Goal: Task Accomplishment & Management: Complete application form

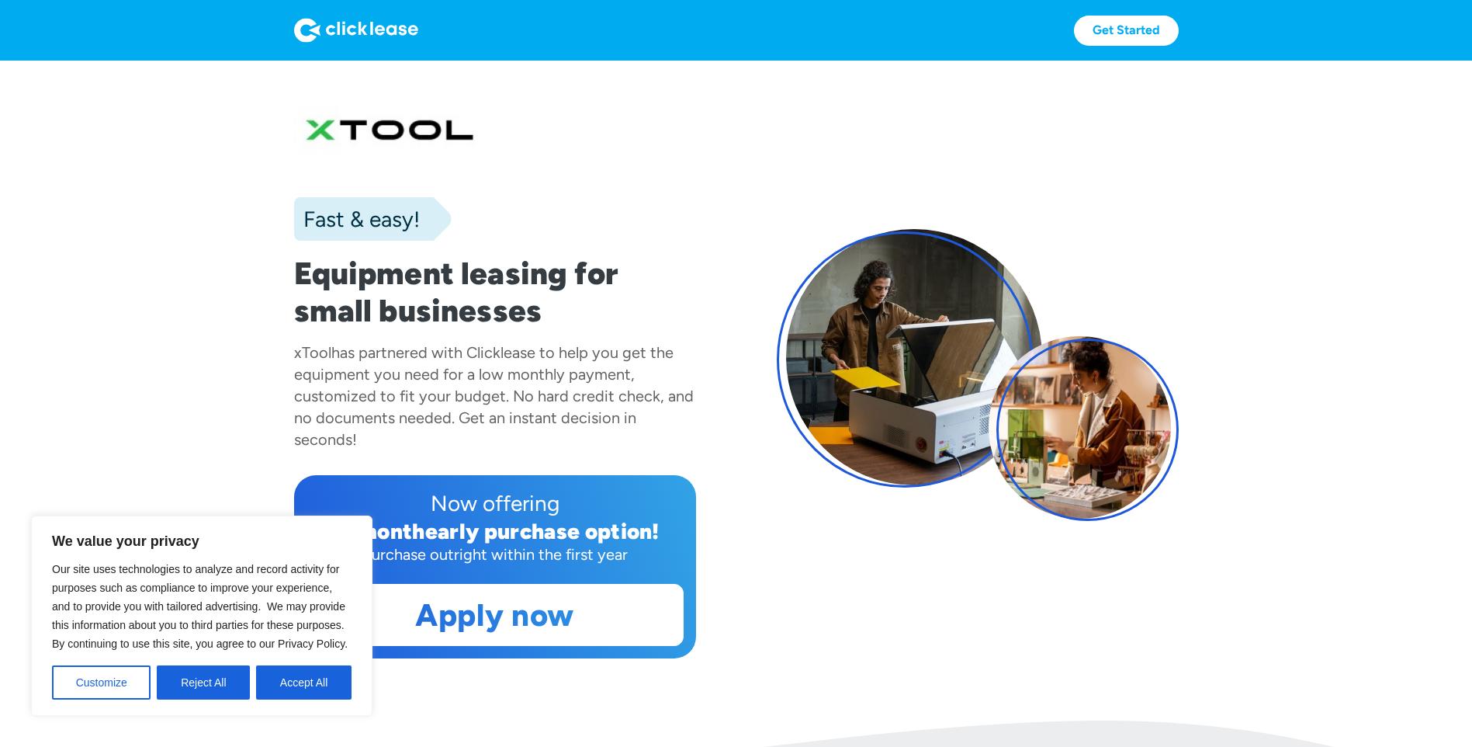
drag, startPoint x: 296, startPoint y: 681, endPoint x: 311, endPoint y: 671, distance: 18.3
click at [296, 681] on button "Accept All" at bounding box center [303, 682] width 95 height 34
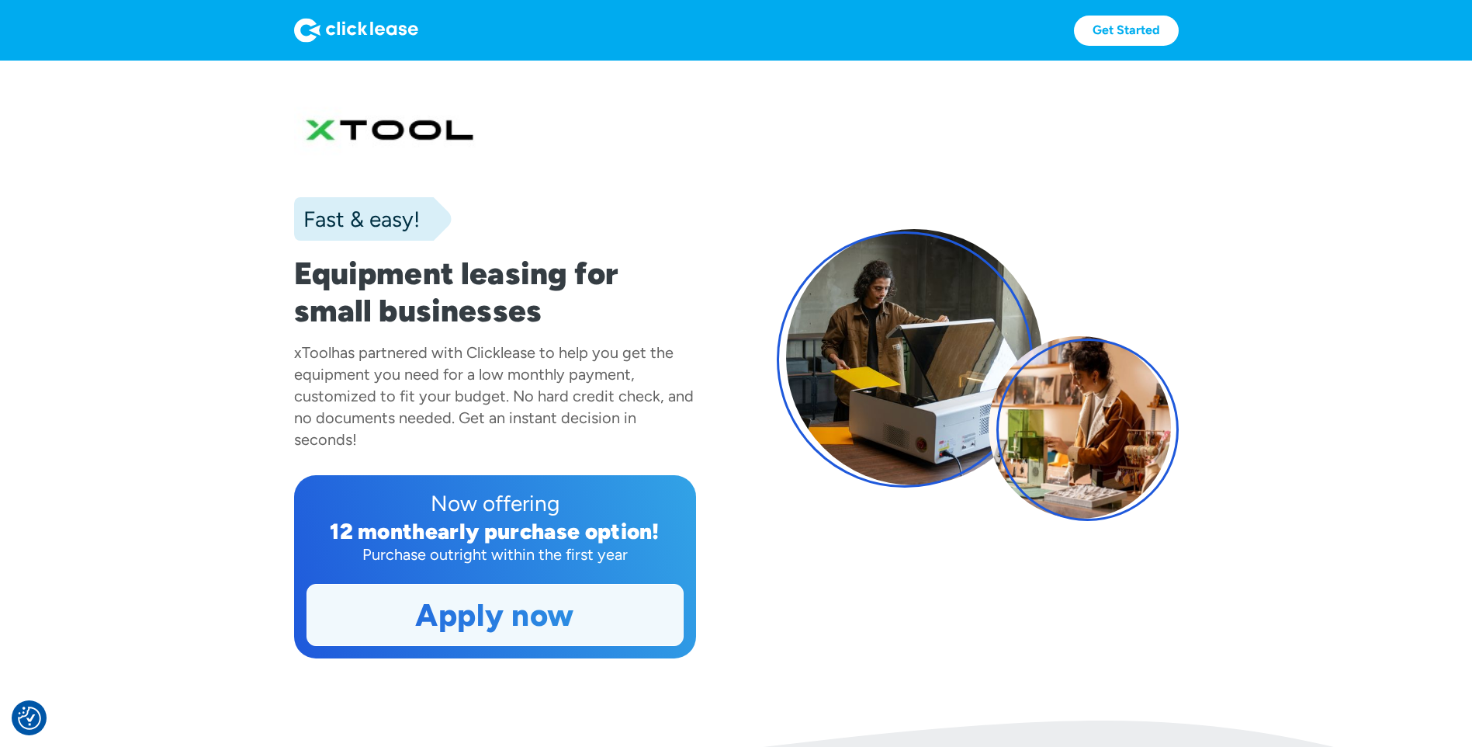
click at [632, 594] on link "Apply now" at bounding box center [495, 614] width 376 height 61
